Goal: Information Seeking & Learning: Learn about a topic

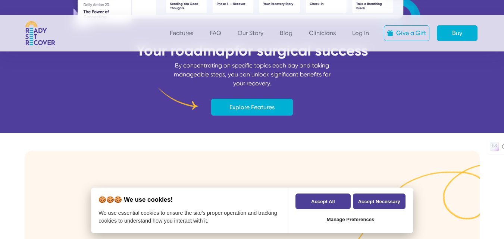
scroll to position [485, 0]
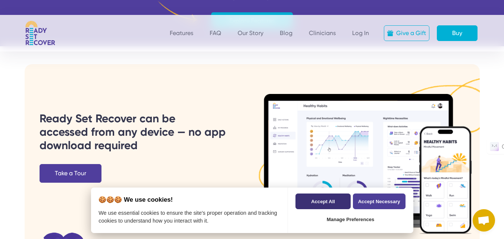
click at [333, 195] on button "Accept All" at bounding box center [322, 202] width 55 height 16
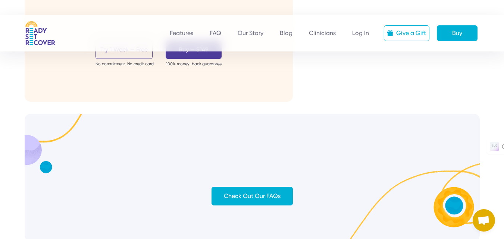
scroll to position [2748, 0]
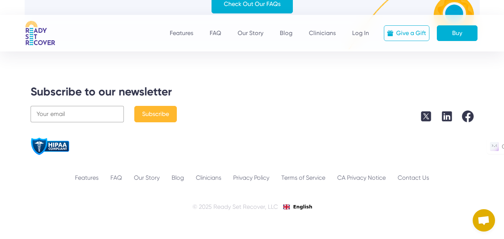
click at [447, 110] on img at bounding box center [447, 116] width 12 height 12
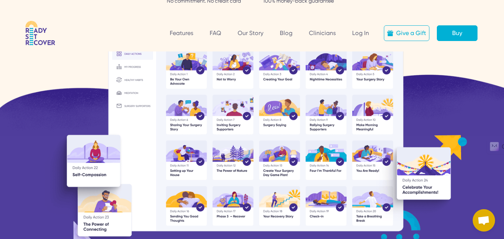
scroll to position [0, 0]
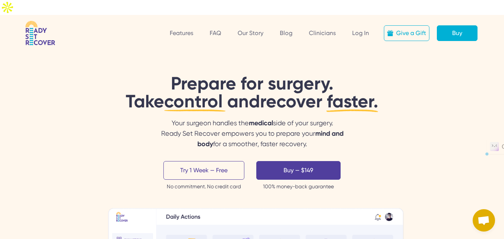
copy div "repare for surgery. Take control and recover faster. Urychlete si následné zota…"
drag, startPoint x: 317, startPoint y: 126, endPoint x: 171, endPoint y: 71, distance: 156.0
click at [310, 118] on div "Your surgeon handles the medical side of your surgery. Ready Set Recover empowe…" at bounding box center [251, 133] width 201 height 31
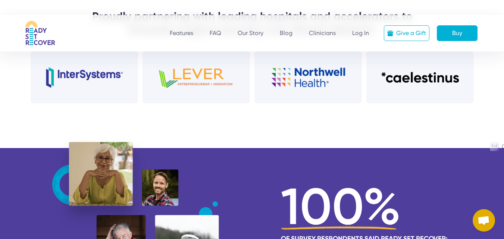
scroll to position [1529, 0]
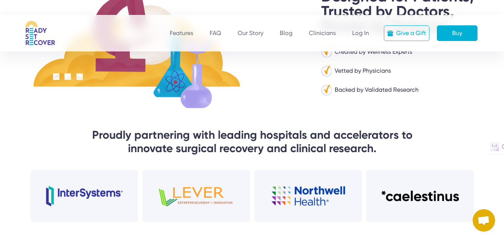
click at [252, 29] on div "Features FAQ Our Story Blog Clinicians Log In" at bounding box center [269, 33] width 199 height 9
click at [252, 29] on link "Our Story" at bounding box center [251, 33] width 26 height 8
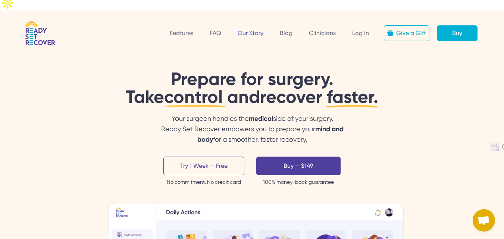
scroll to position [0, 0]
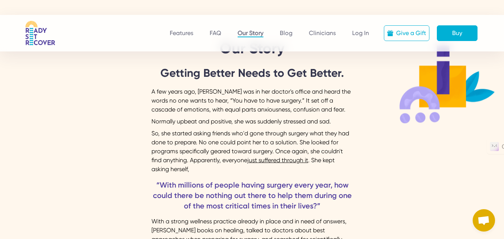
scroll to position [37, 0]
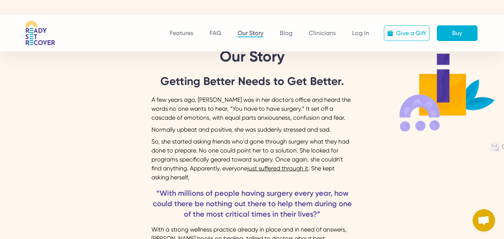
click at [267, 125] on div "Normally upbeat and positive, she was suddenly stressed and sad." at bounding box center [251, 129] width 201 height 9
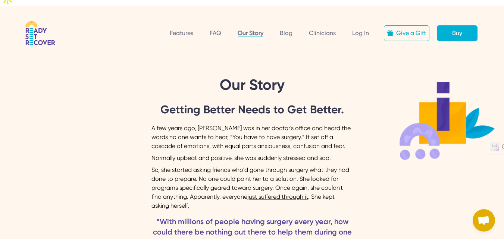
scroll to position [0, 0]
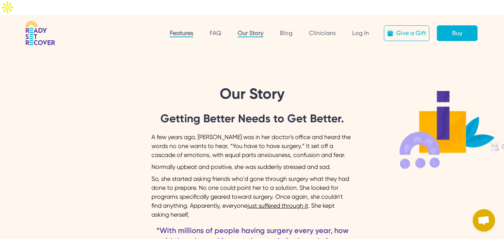
click at [187, 29] on link "Features" at bounding box center [181, 33] width 23 height 8
